Goal: Information Seeking & Learning: Learn about a topic

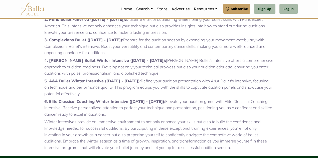
scroll to position [230, 0]
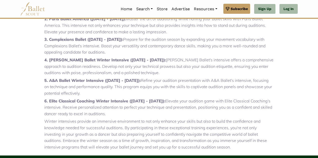
click at [107, 101] on strong "6. Elite Classical Coaching Winter Intensive ([DATE] - [DATE]):" at bounding box center [104, 100] width 121 height 5
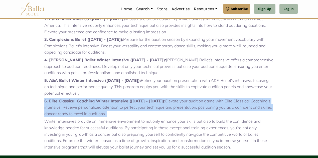
click at [107, 101] on strong "6. Elite Classical Coaching Winter Intensive ([DATE] - [DATE]):" at bounding box center [104, 100] width 121 height 5
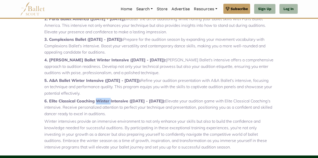
click at [107, 101] on strong "6. Elite Classical Coaching Winter Intensive ([DATE] - [DATE]):" at bounding box center [104, 100] width 121 height 5
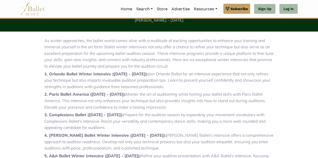
scroll to position [154, 0]
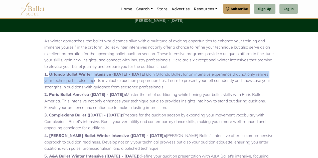
drag, startPoint x: 50, startPoint y: 74, endPoint x: 104, endPoint y: 84, distance: 54.9
click at [104, 84] on p "1. Orlando Ballet Winter Intensive ([DATE] - [DATE]): Join Orlando Ballet for a…" at bounding box center [158, 80] width 229 height 19
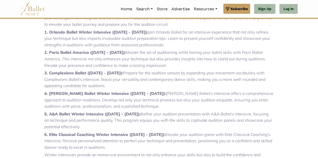
scroll to position [197, 0]
